Goal: Task Accomplishment & Management: Complete application form

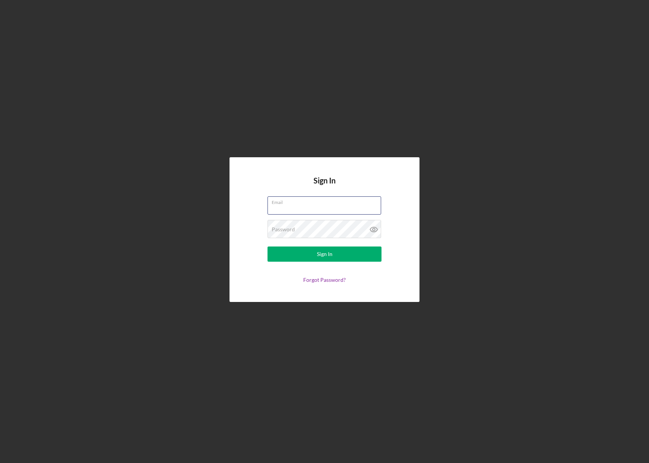
type input "[EMAIL_ADDRESS][DOMAIN_NAME]"
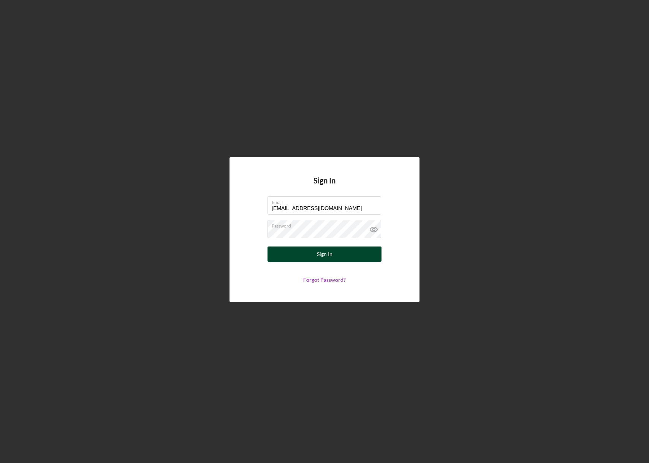
click at [280, 251] on button "Sign In" at bounding box center [325, 254] width 114 height 15
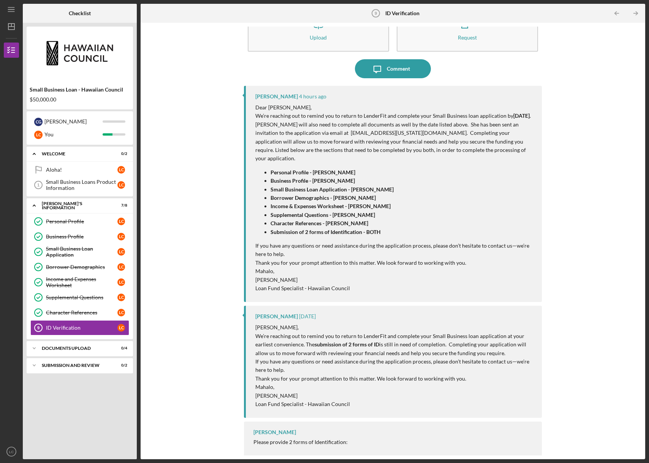
scroll to position [30, 0]
click at [78, 325] on div "ID Verification" at bounding box center [81, 328] width 71 height 6
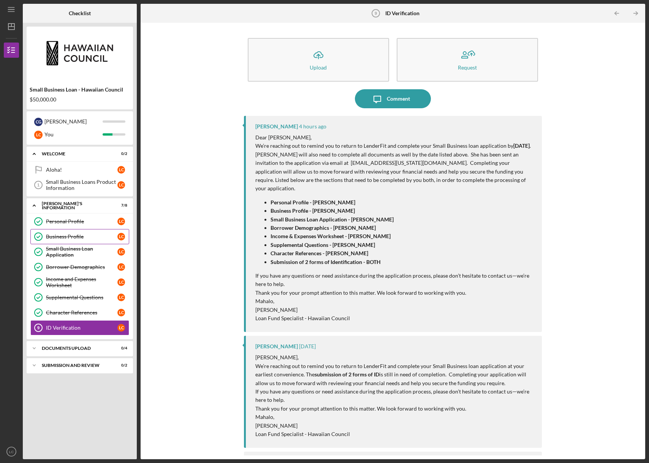
click at [72, 222] on div "Personal Profile" at bounding box center [81, 222] width 71 height 6
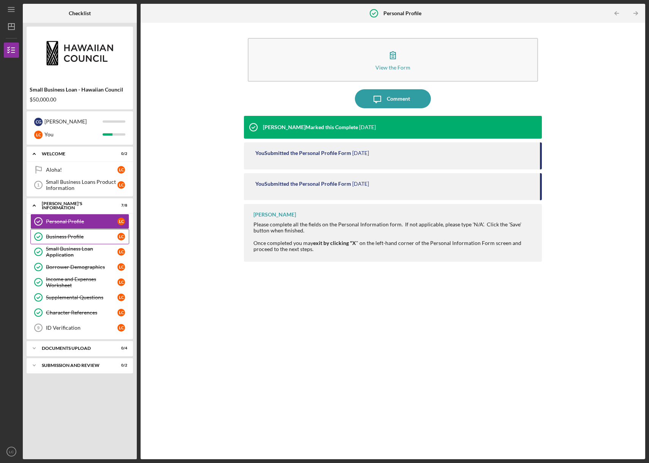
click at [67, 236] on div "Business Profile" at bounding box center [81, 237] width 71 height 6
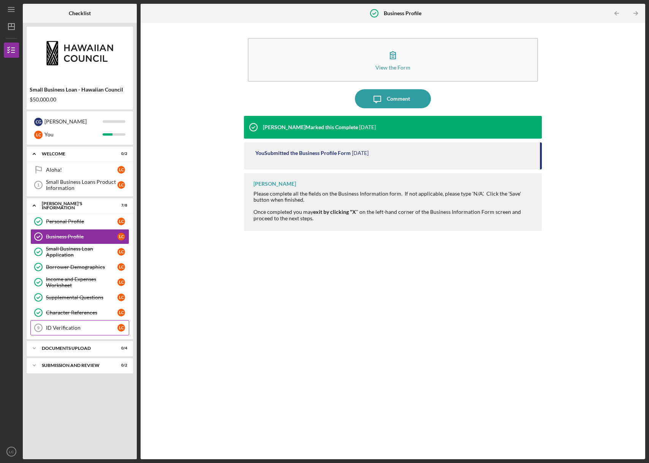
click at [73, 324] on link "ID Verification 9 ID Verification L C" at bounding box center [79, 327] width 99 height 15
